Goal: Task Accomplishment & Management: Complete application form

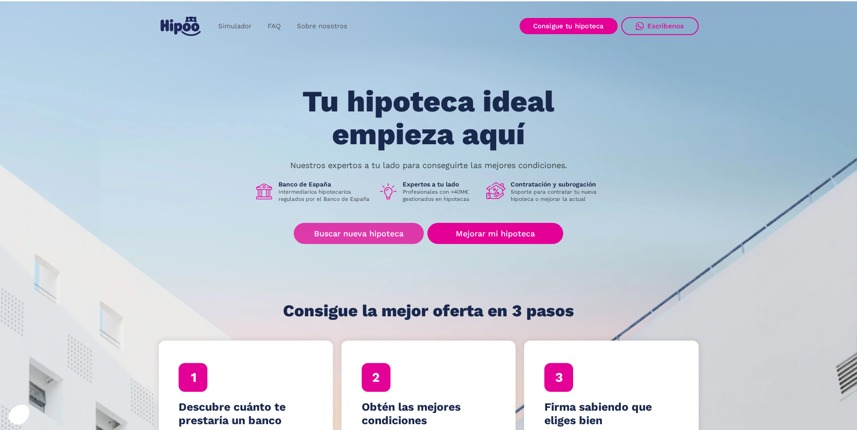
click at [364, 232] on link "Buscar nueva hipoteca" at bounding box center [359, 233] width 130 height 21
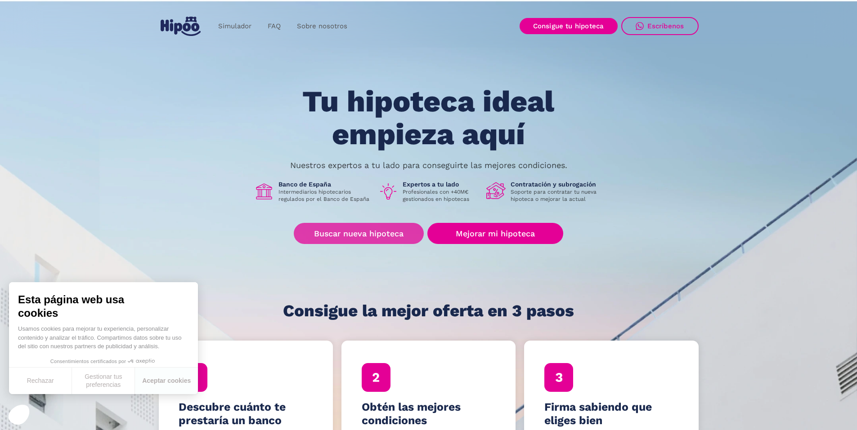
click at [364, 233] on link "Buscar nueva hipoteca" at bounding box center [359, 233] width 130 height 21
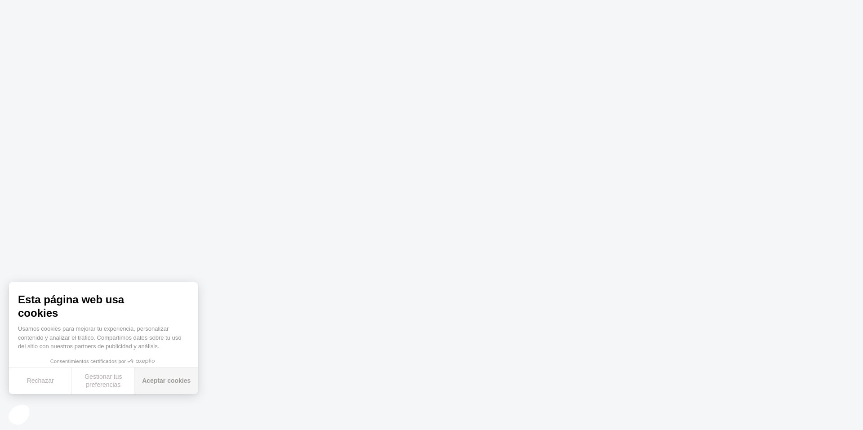
drag, startPoint x: 154, startPoint y: 381, endPoint x: 285, endPoint y: 353, distance: 134.2
click at [154, 381] on button "Aceptar cookies" at bounding box center [166, 381] width 63 height 27
